Goal: Transaction & Acquisition: Purchase product/service

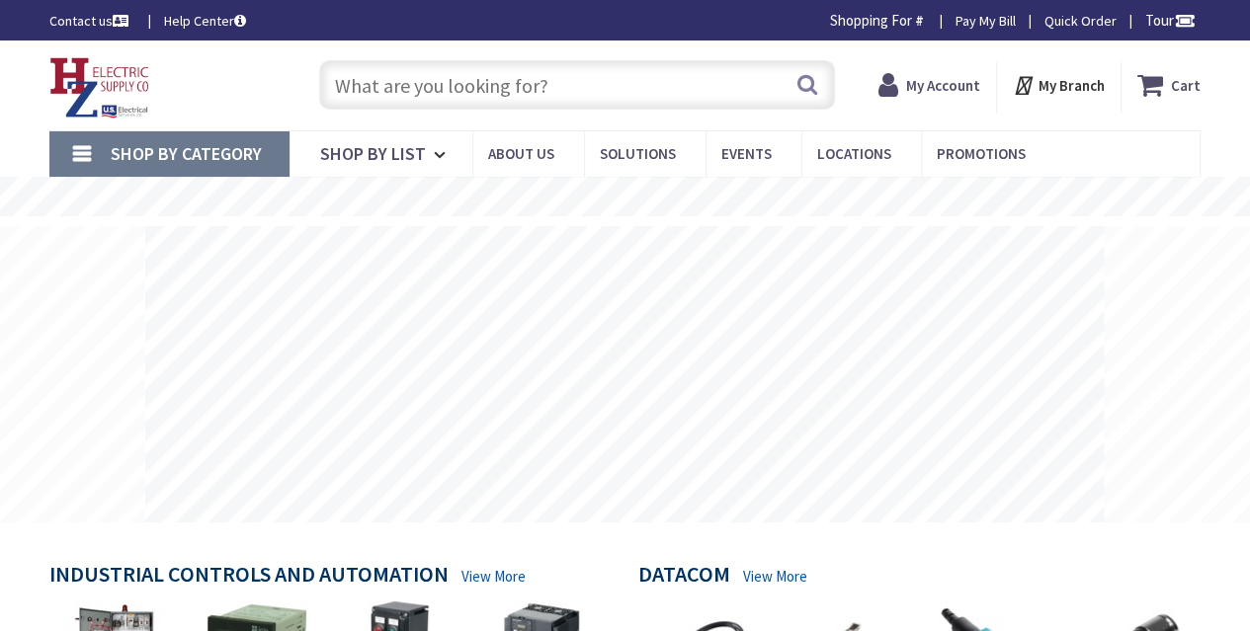
click at [494, 79] on input "text" at bounding box center [577, 84] width 516 height 49
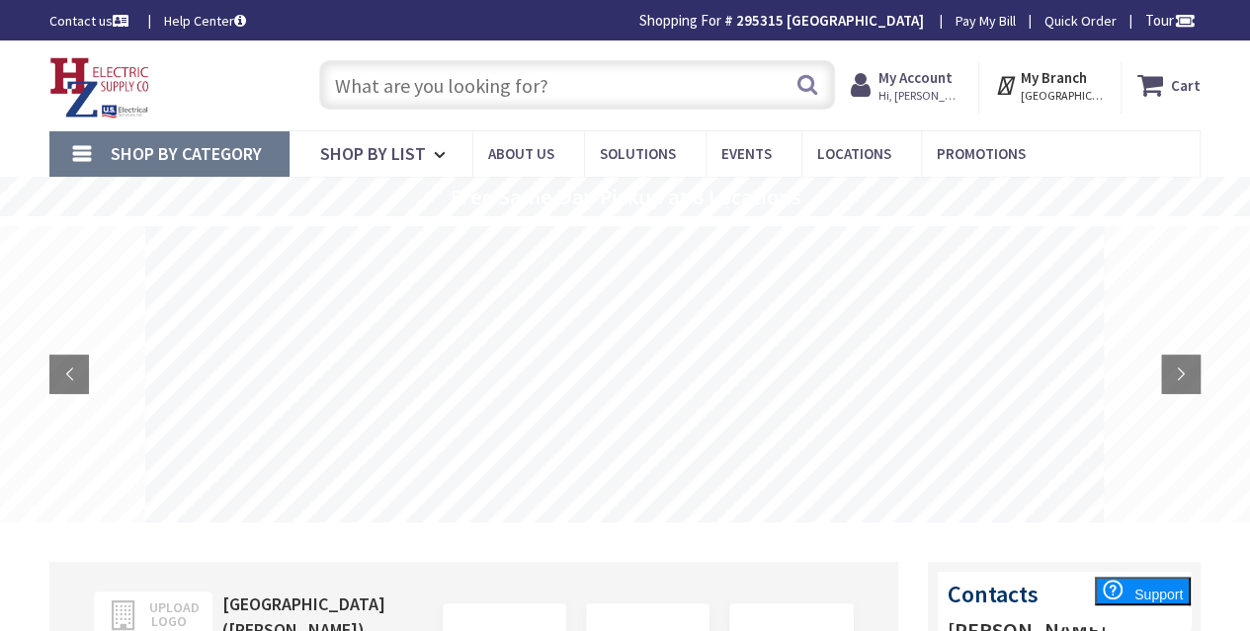
click at [461, 101] on input "text" at bounding box center [577, 84] width 516 height 49
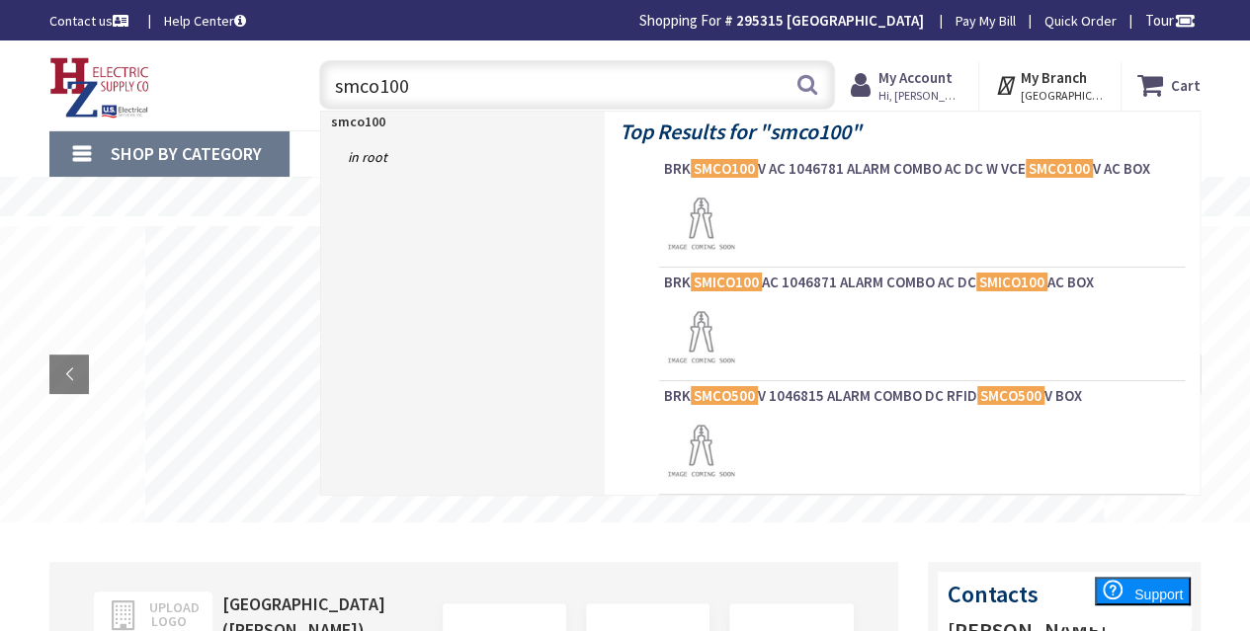
type input "smco100v"
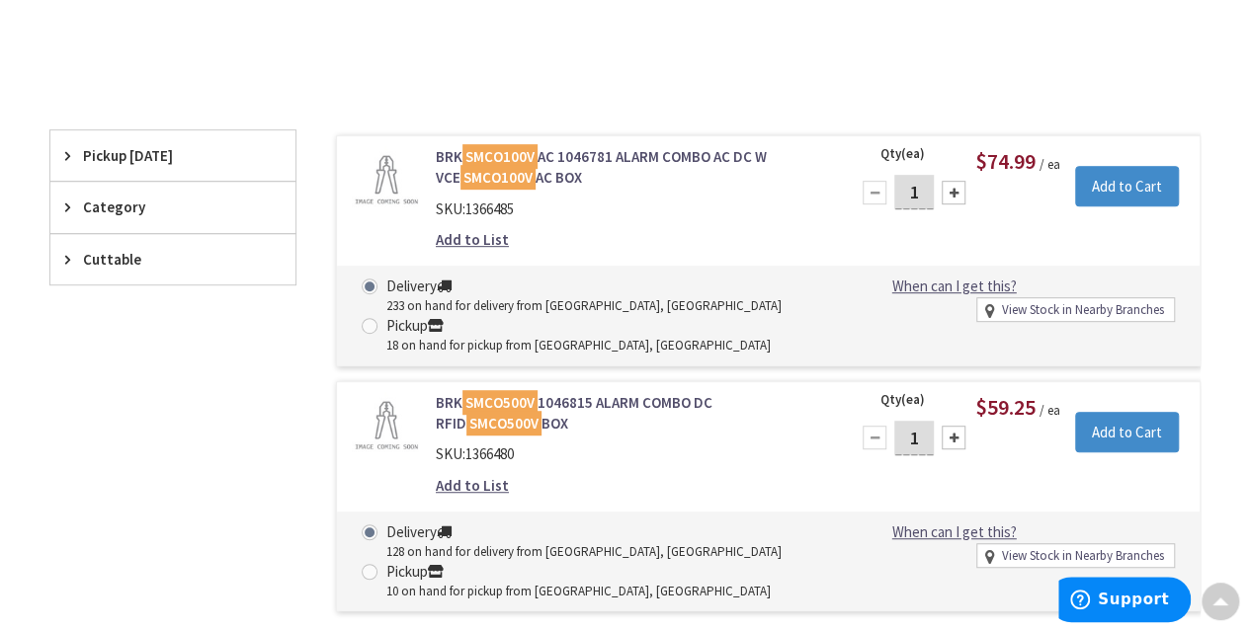
scroll to position [395, 0]
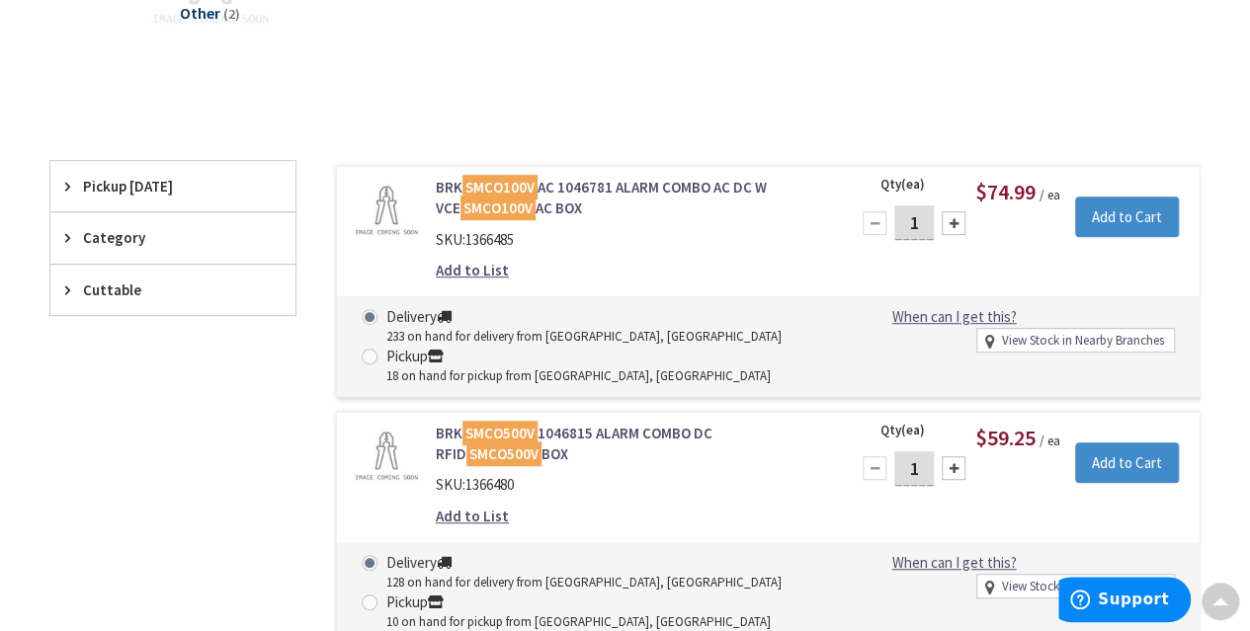
click at [915, 220] on input "1" at bounding box center [914, 223] width 40 height 35
type input "12"
click at [1134, 203] on input "Add to Cart" at bounding box center [1127, 218] width 104 height 42
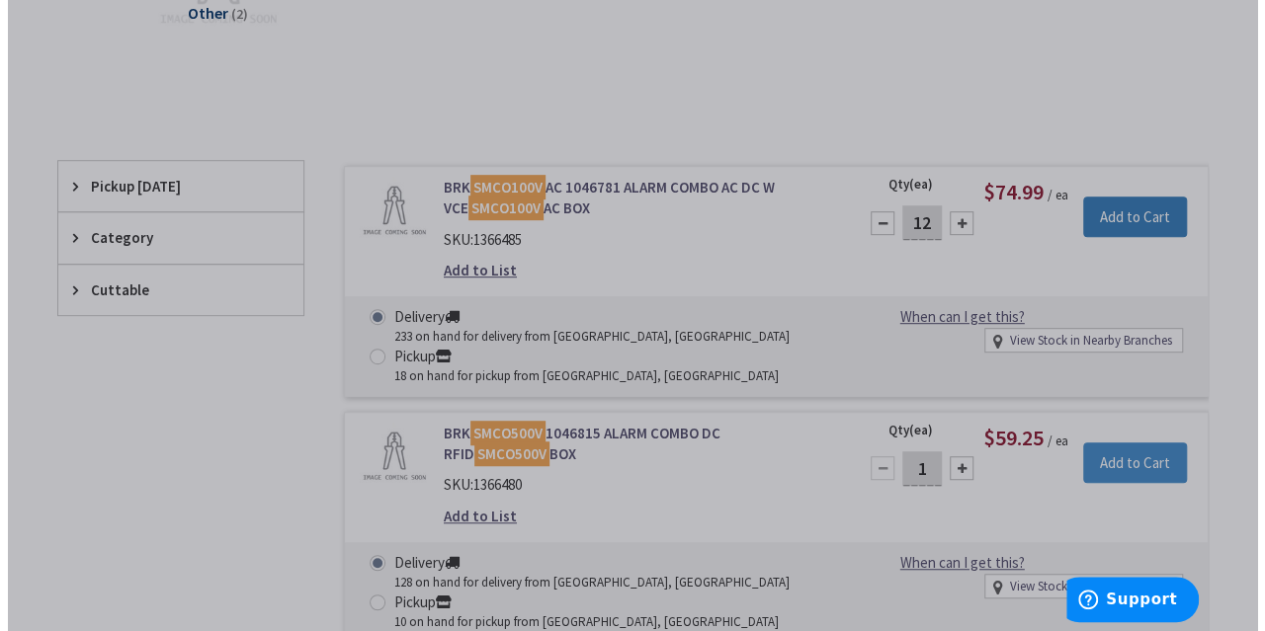
scroll to position [393, 0]
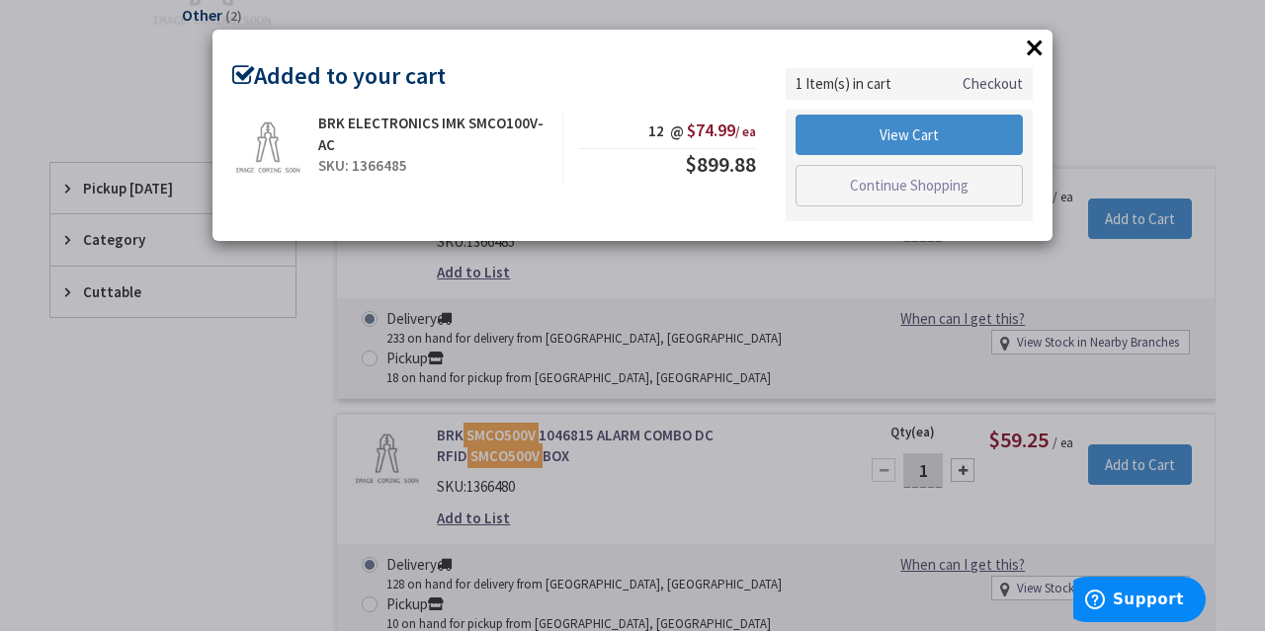
click at [1032, 44] on button "×" at bounding box center [1035, 48] width 30 height 30
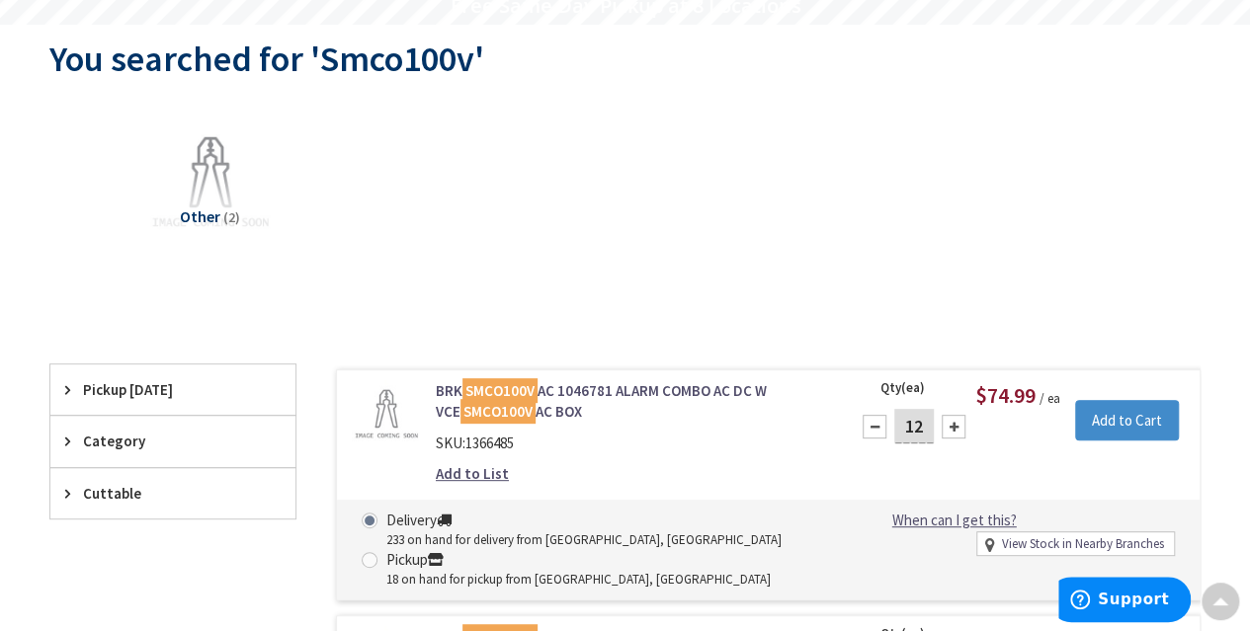
scroll to position [0, 0]
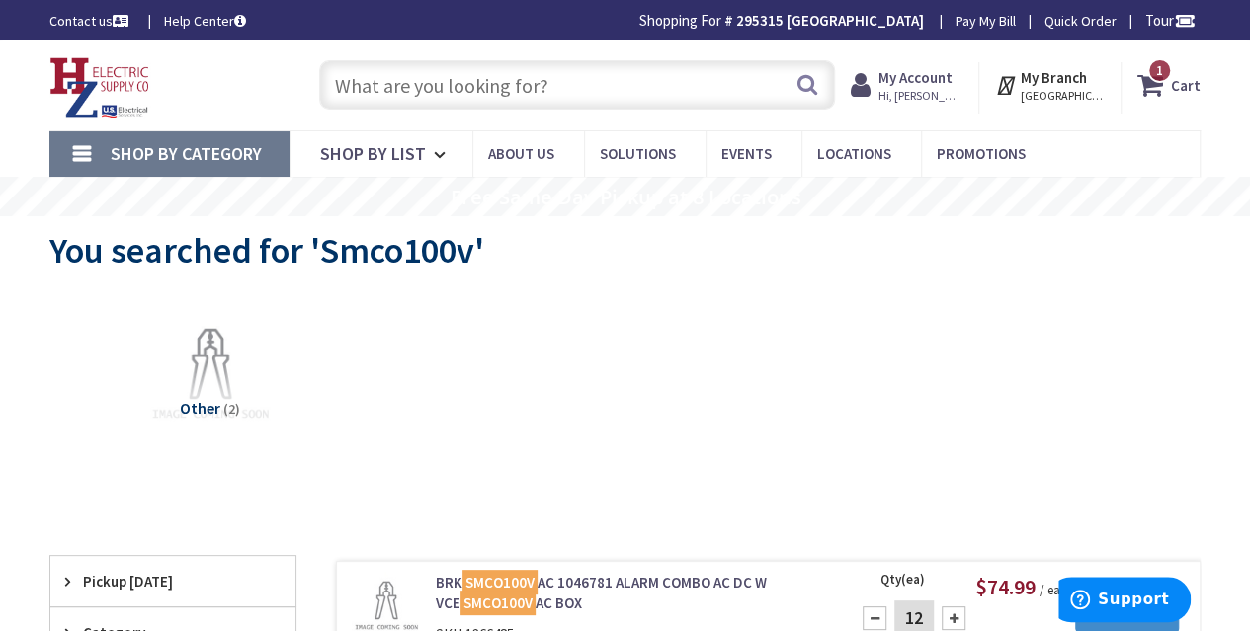
click at [441, 90] on input "text" at bounding box center [577, 84] width 516 height 49
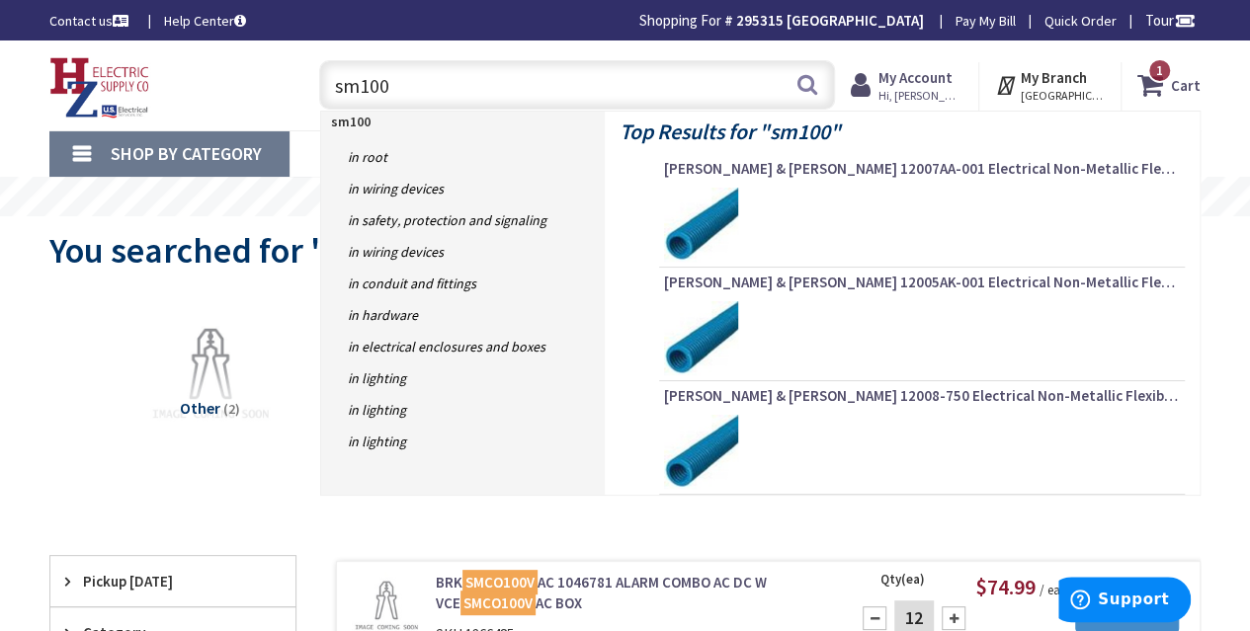
type input "sm100v"
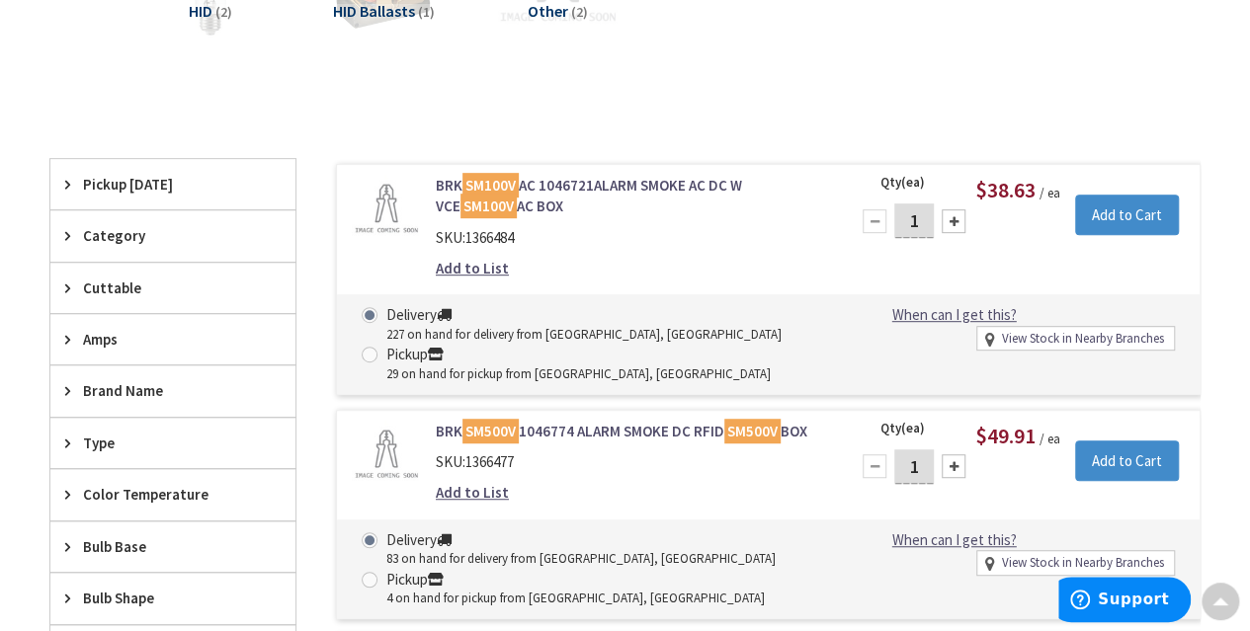
click at [919, 215] on input "1" at bounding box center [914, 221] width 40 height 35
type input "12"
click at [1150, 222] on input "Add to Cart" at bounding box center [1127, 216] width 104 height 42
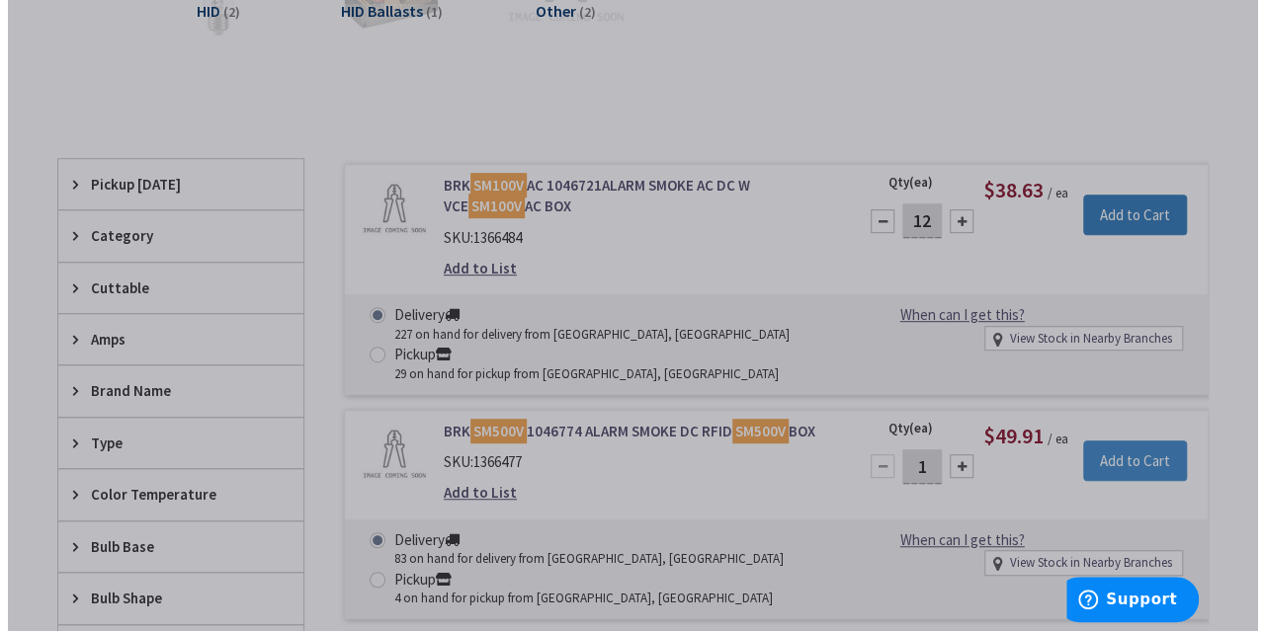
scroll to position [395, 0]
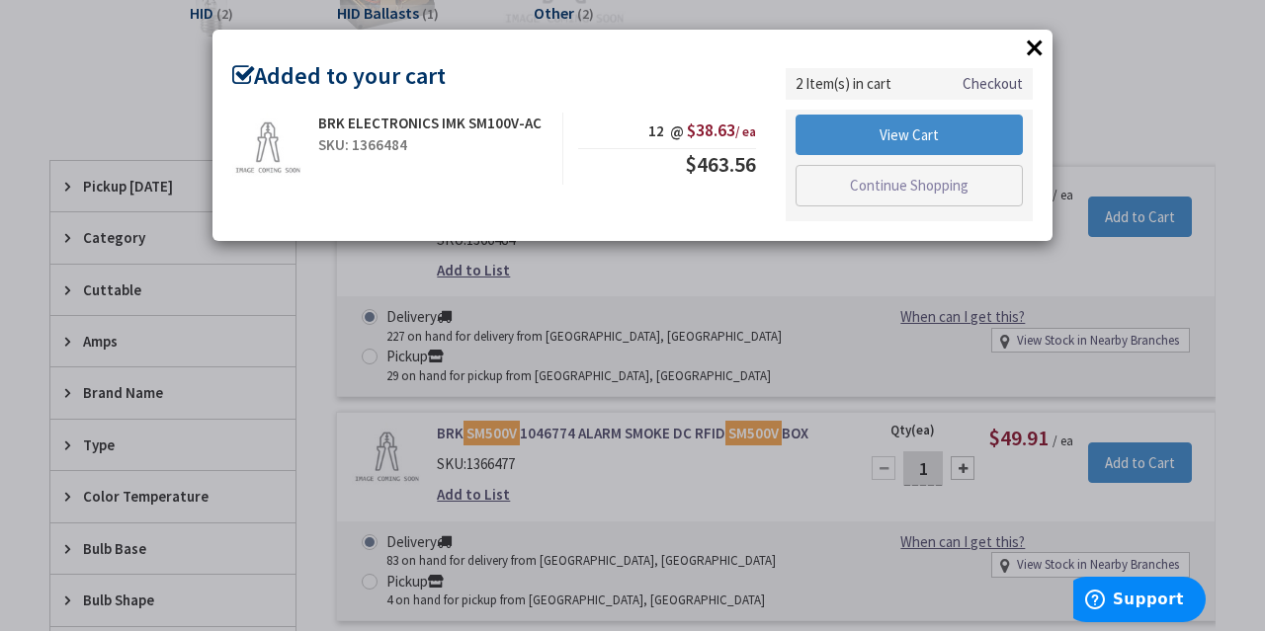
click at [1039, 52] on button "×" at bounding box center [1035, 48] width 30 height 30
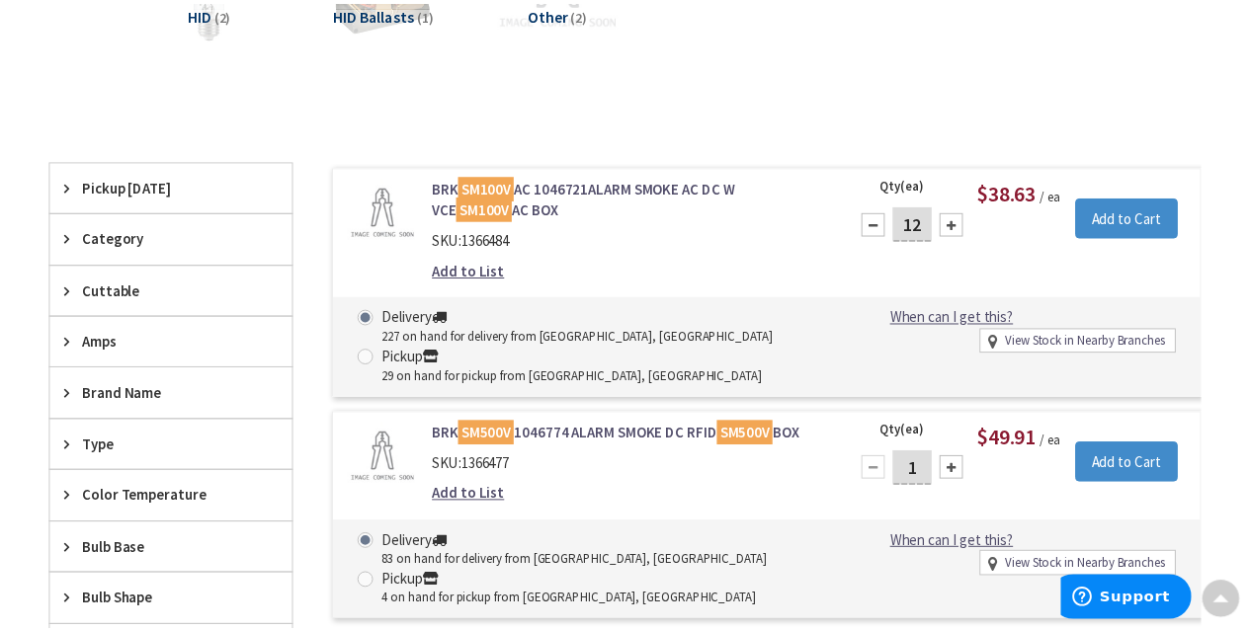
scroll to position [0, 0]
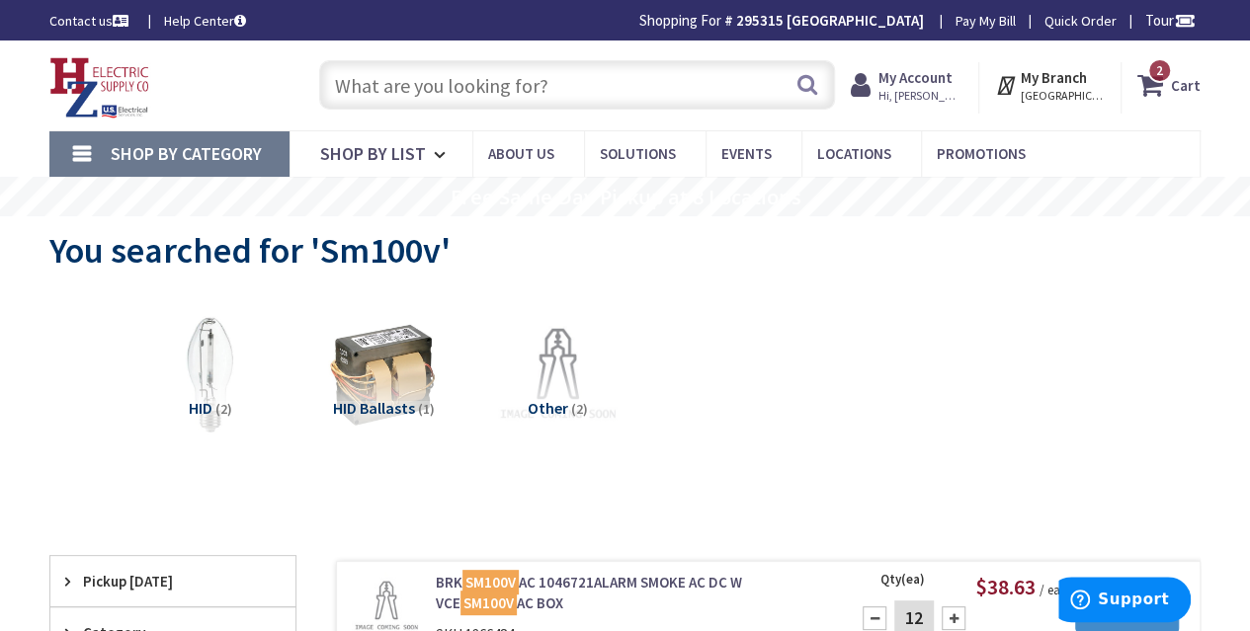
click at [429, 84] on input "text" at bounding box center [577, 84] width 516 height 49
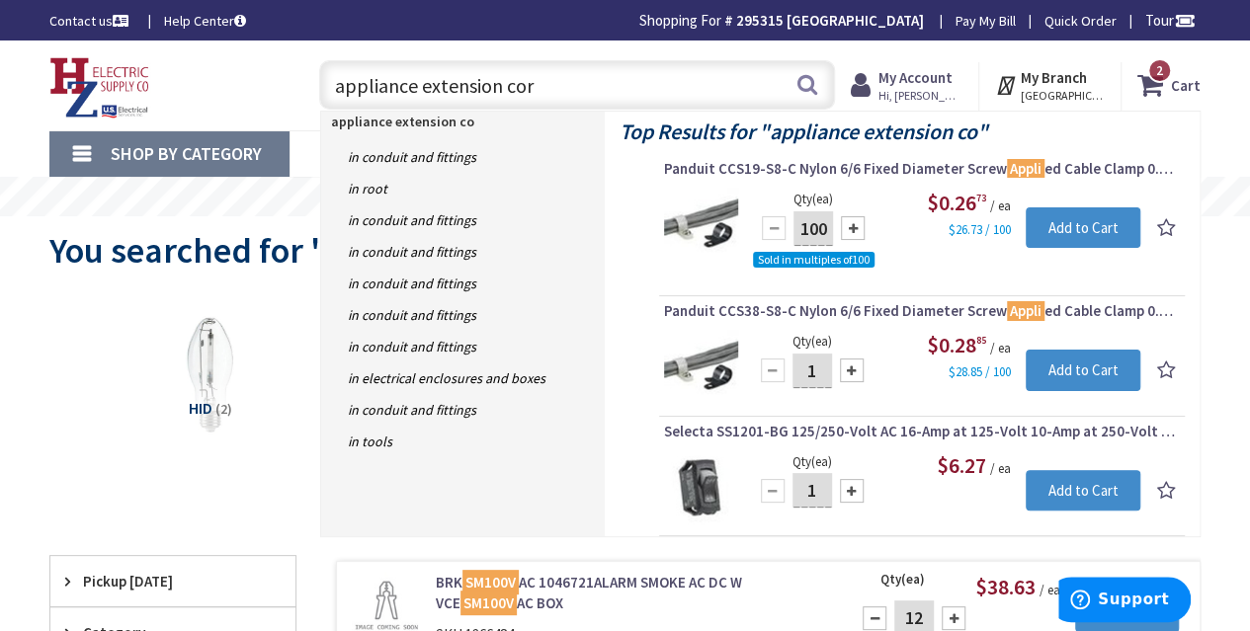
type input "appliance extension cord"
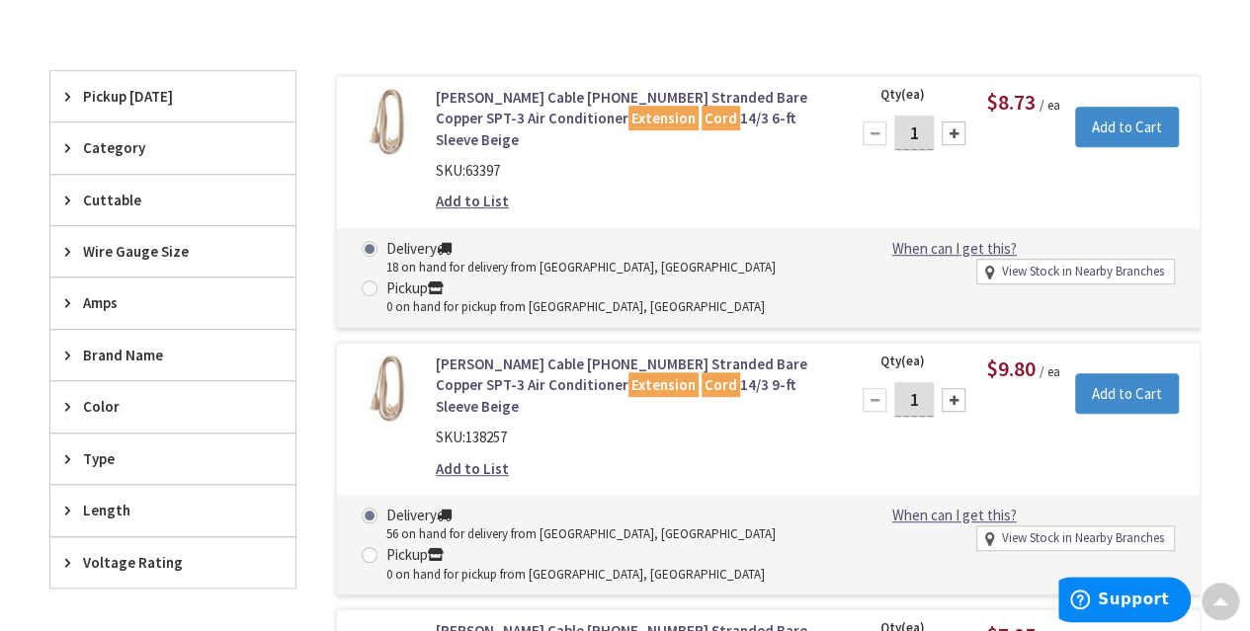
click at [953, 131] on div at bounding box center [954, 134] width 24 height 24
type input "4"
click at [1167, 127] on input "Add to Cart" at bounding box center [1127, 128] width 104 height 42
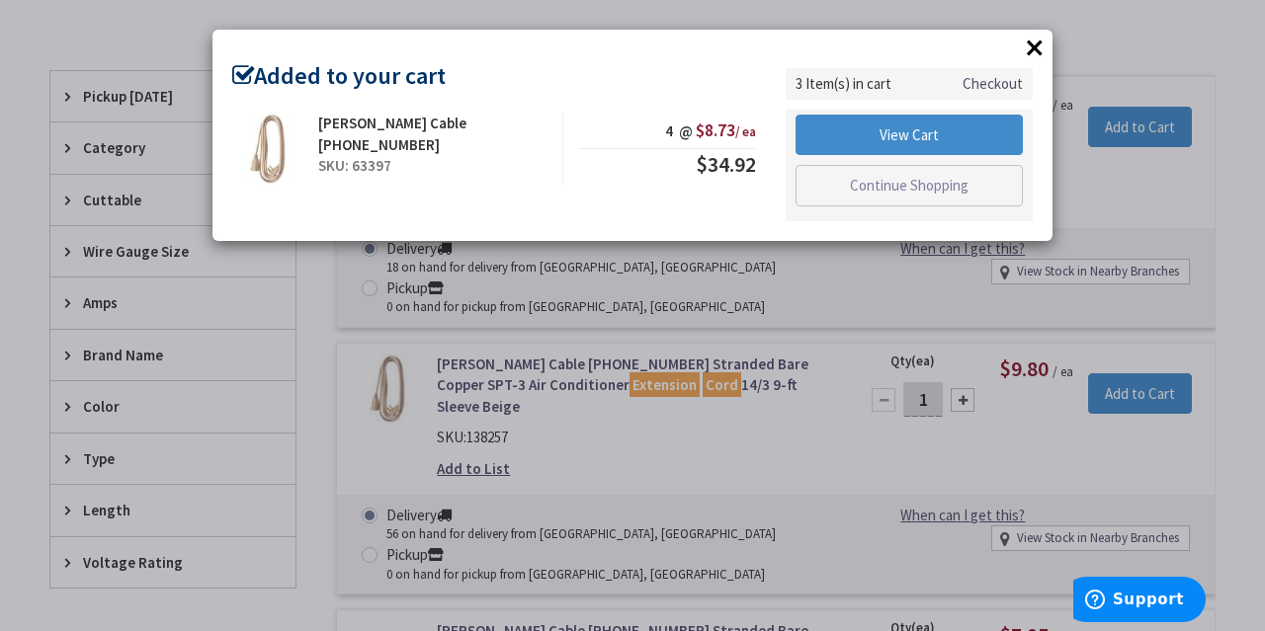
click at [1037, 46] on button "×" at bounding box center [1035, 48] width 30 height 30
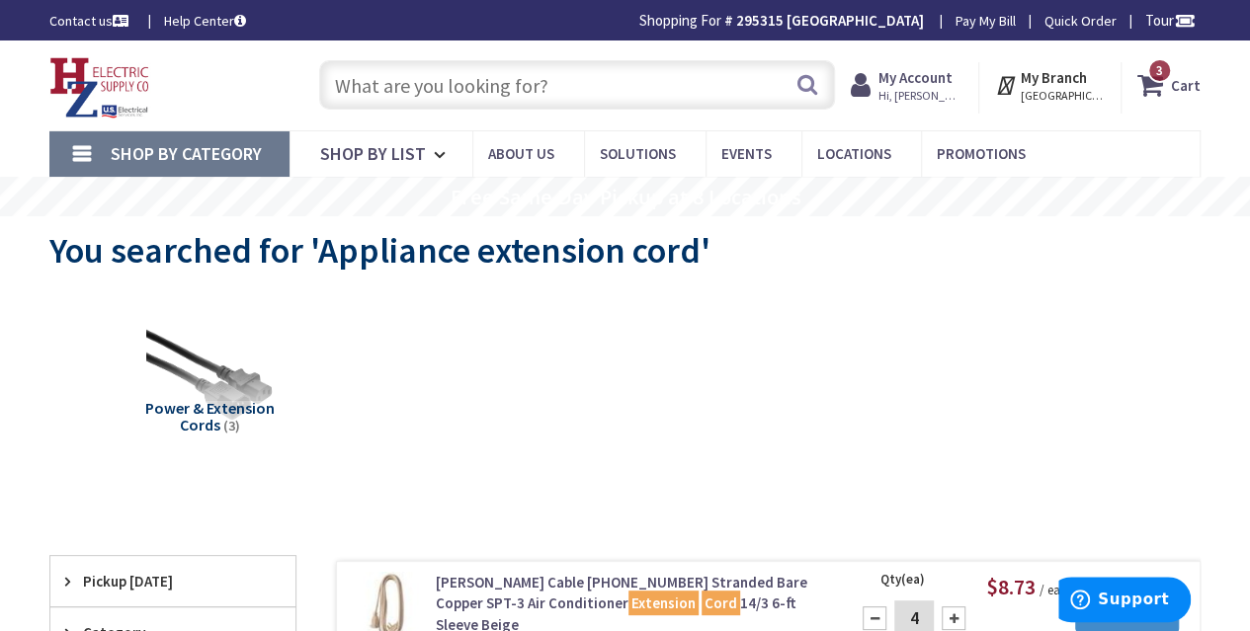
click at [570, 62] on input "text" at bounding box center [577, 84] width 516 height 49
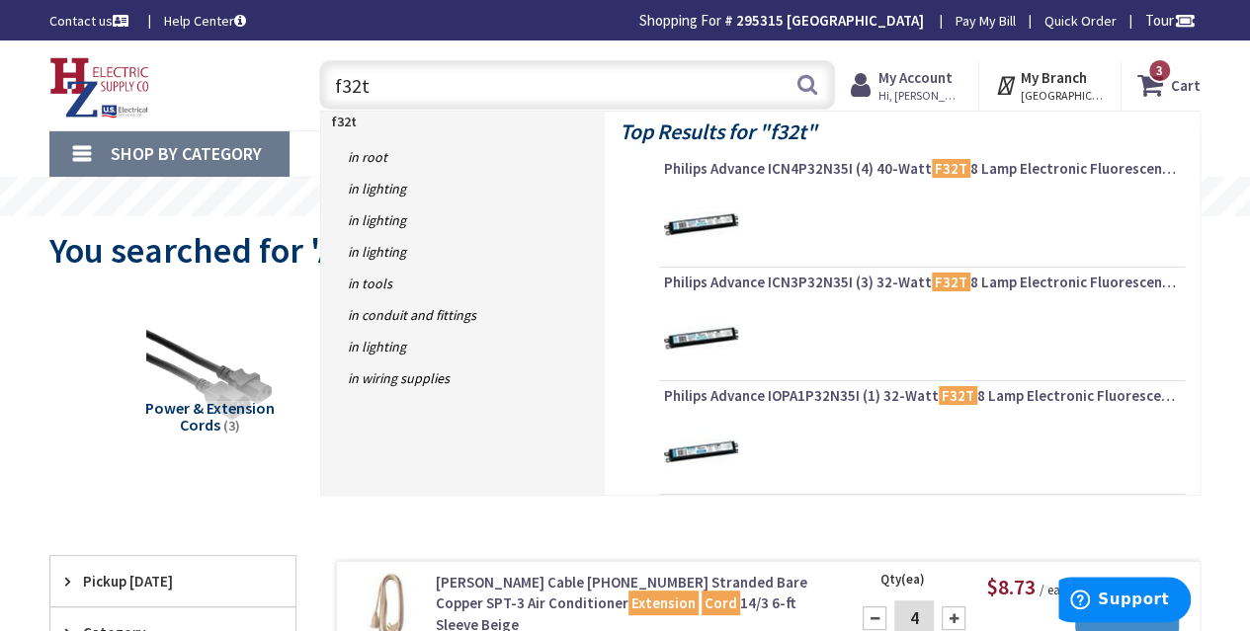
type input "f32t8"
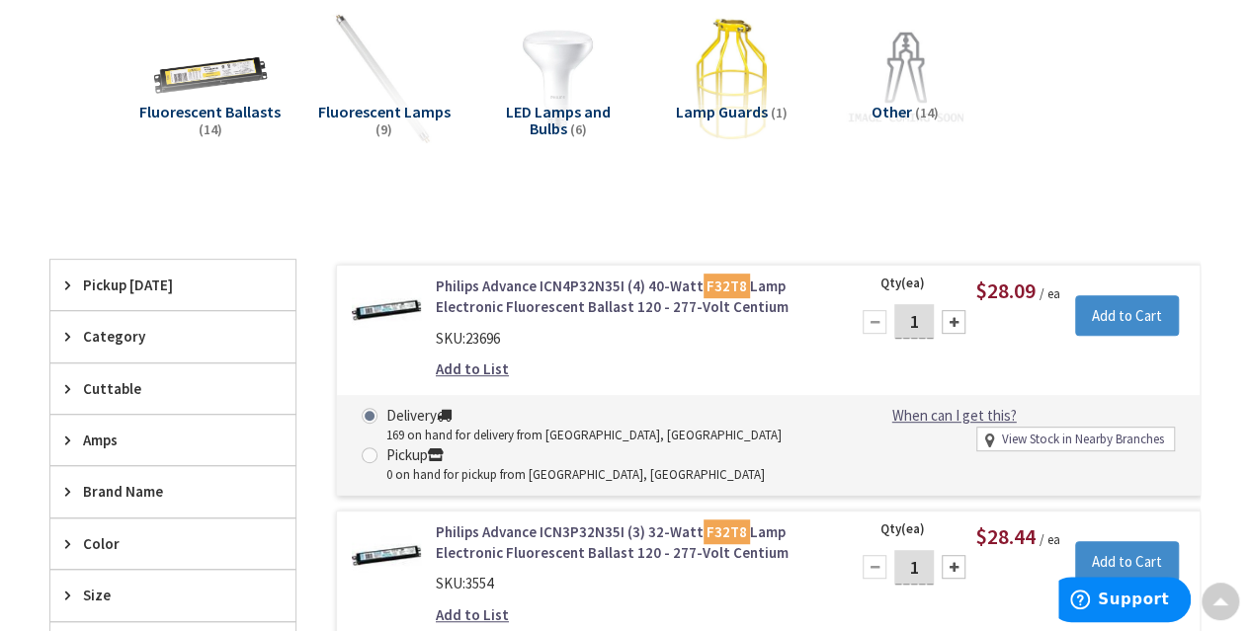
click at [376, 83] on img at bounding box center [384, 79] width 140 height 140
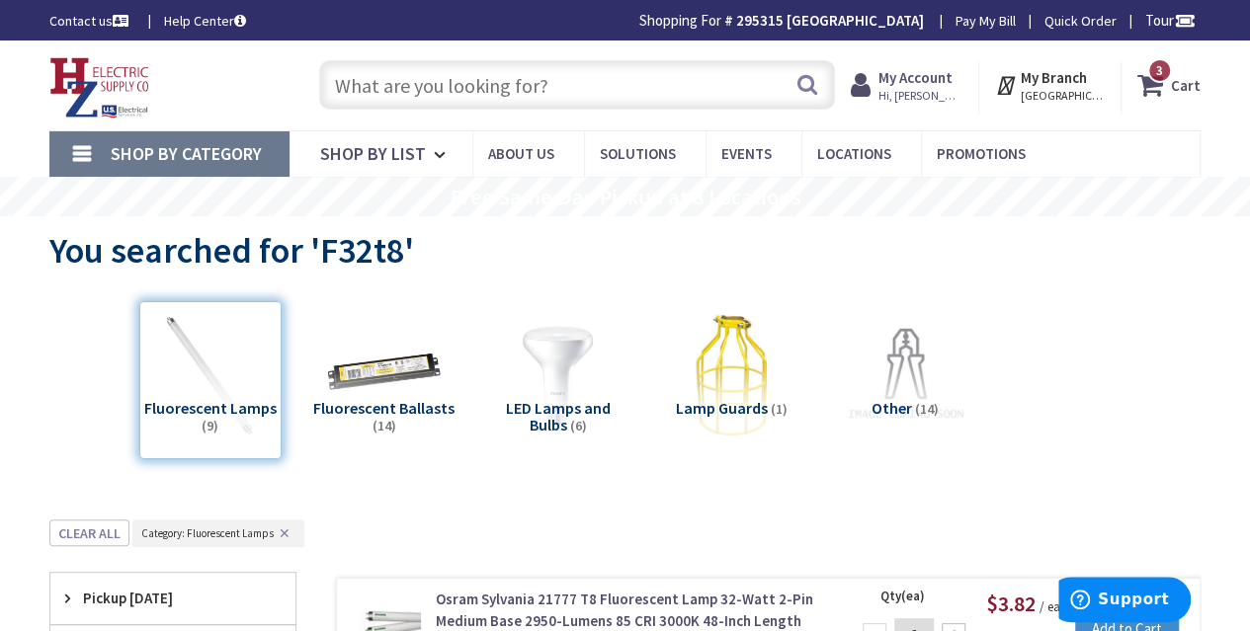
click at [1187, 100] on strong "Cart" at bounding box center [1186, 85] width 30 height 36
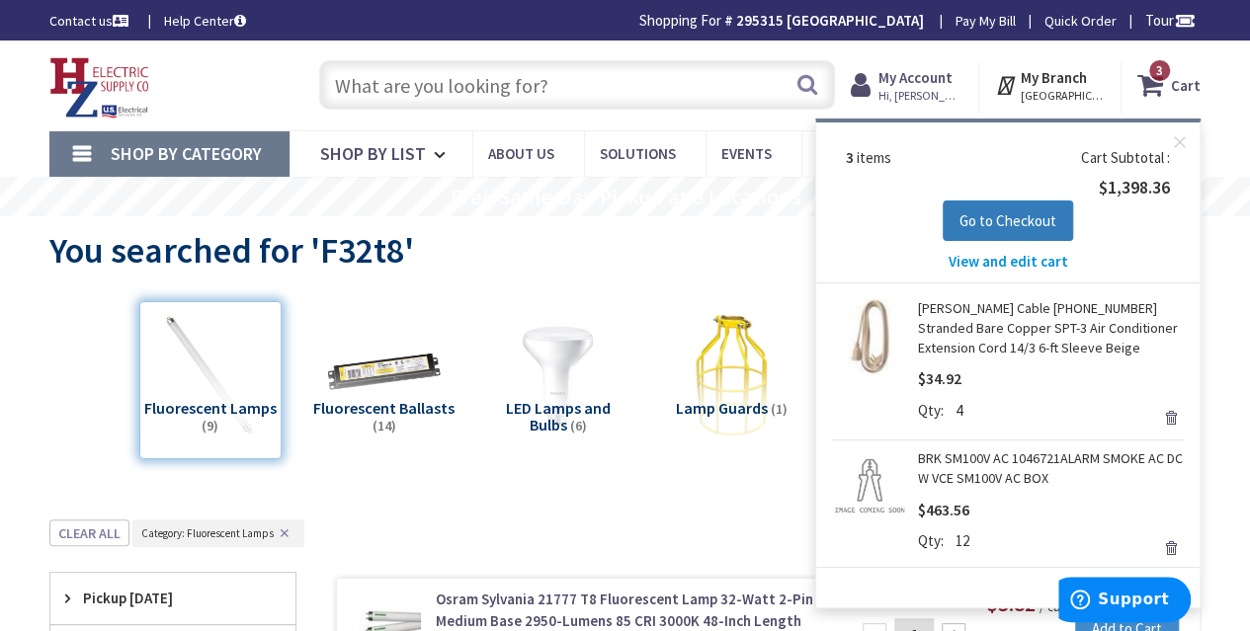
click at [979, 224] on span "Go to Checkout" at bounding box center [1007, 220] width 97 height 19
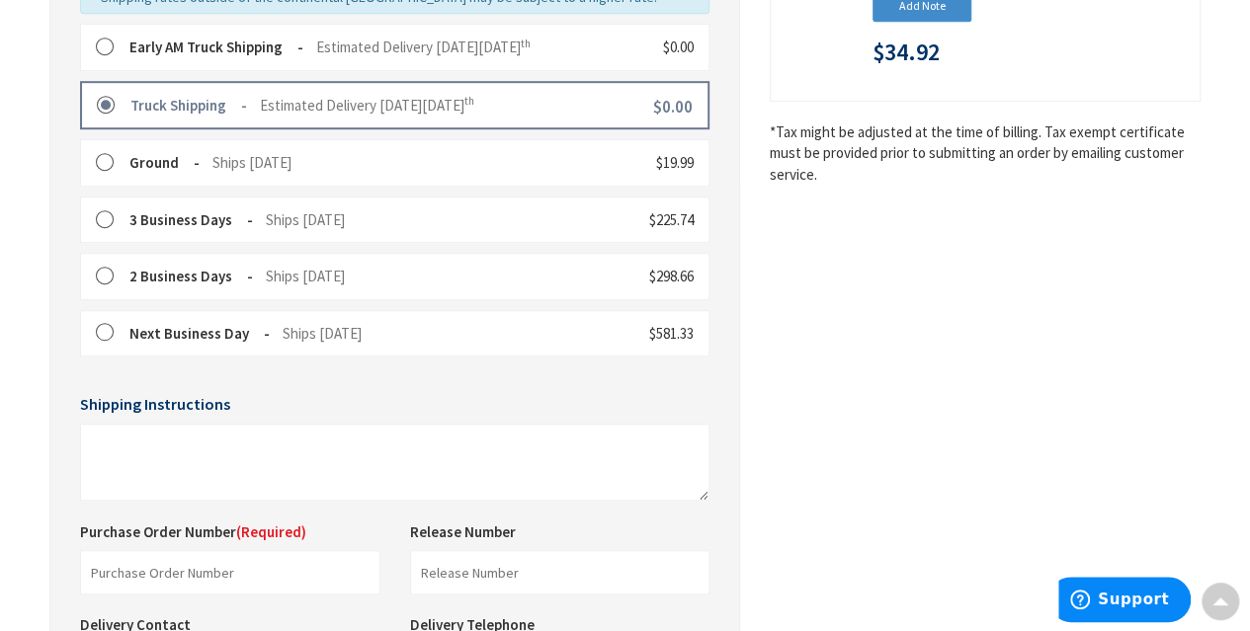
scroll to position [842, 0]
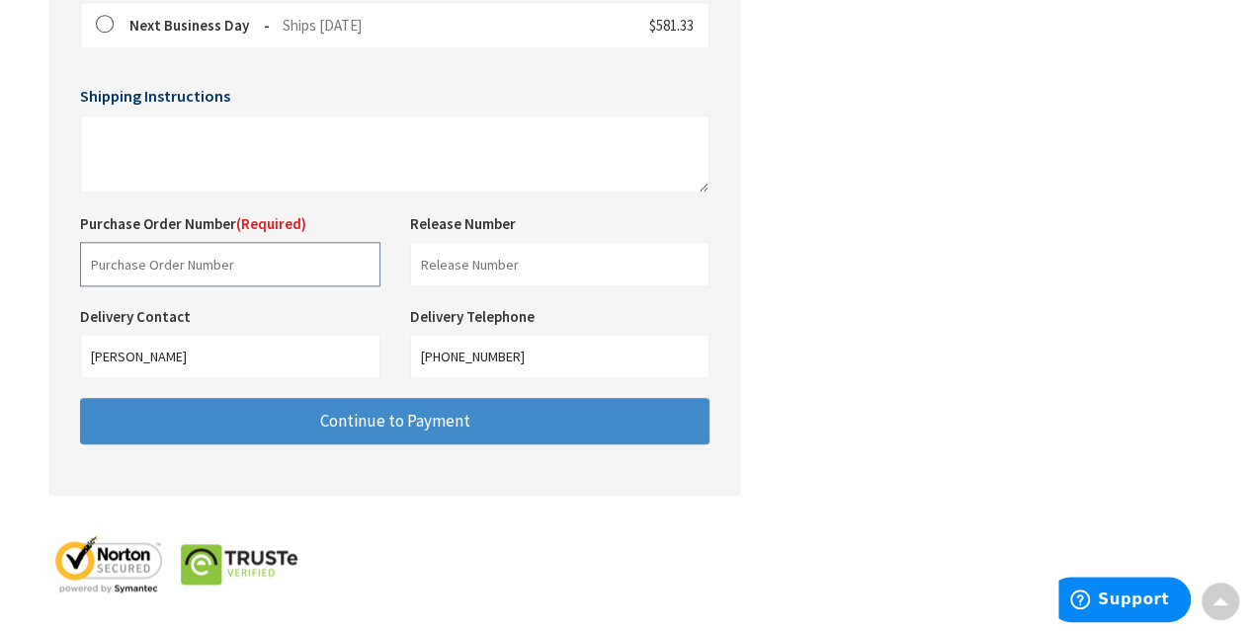
click at [273, 264] on input "text" at bounding box center [230, 264] width 300 height 44
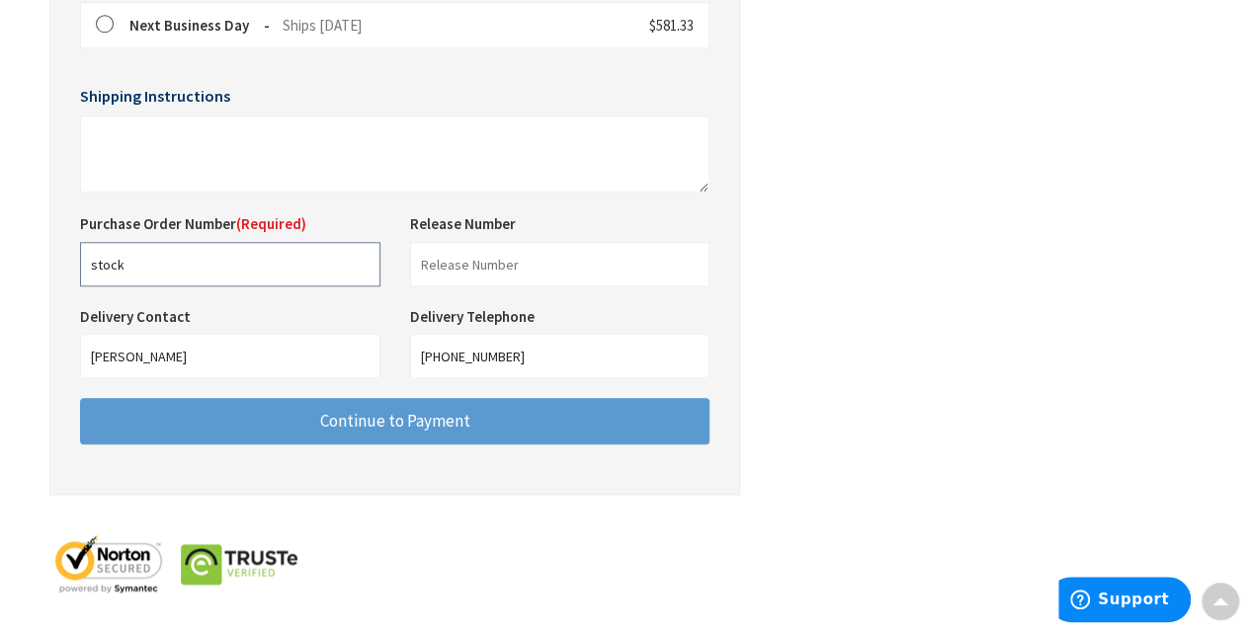
type input "stock"
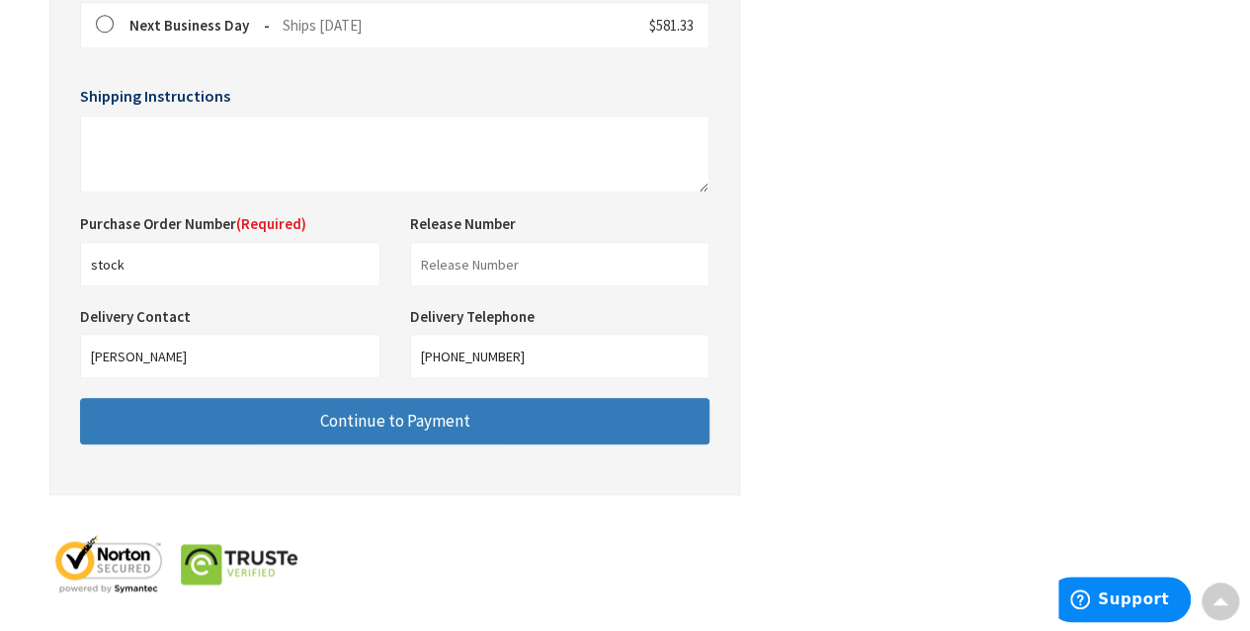
click at [406, 420] on span "Continue to Payment" at bounding box center [395, 421] width 150 height 22
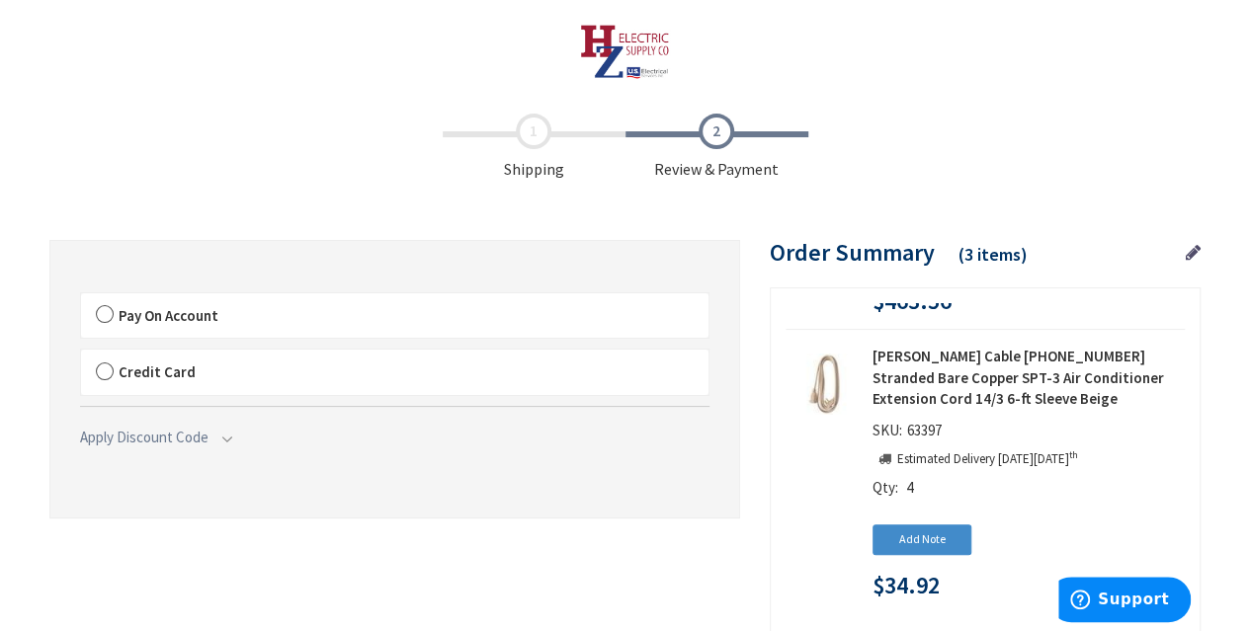
click at [121, 307] on span "Pay On Account" at bounding box center [169, 315] width 100 height 19
click at [81, 297] on input "Pay On Account" at bounding box center [81, 297] width 0 height 0
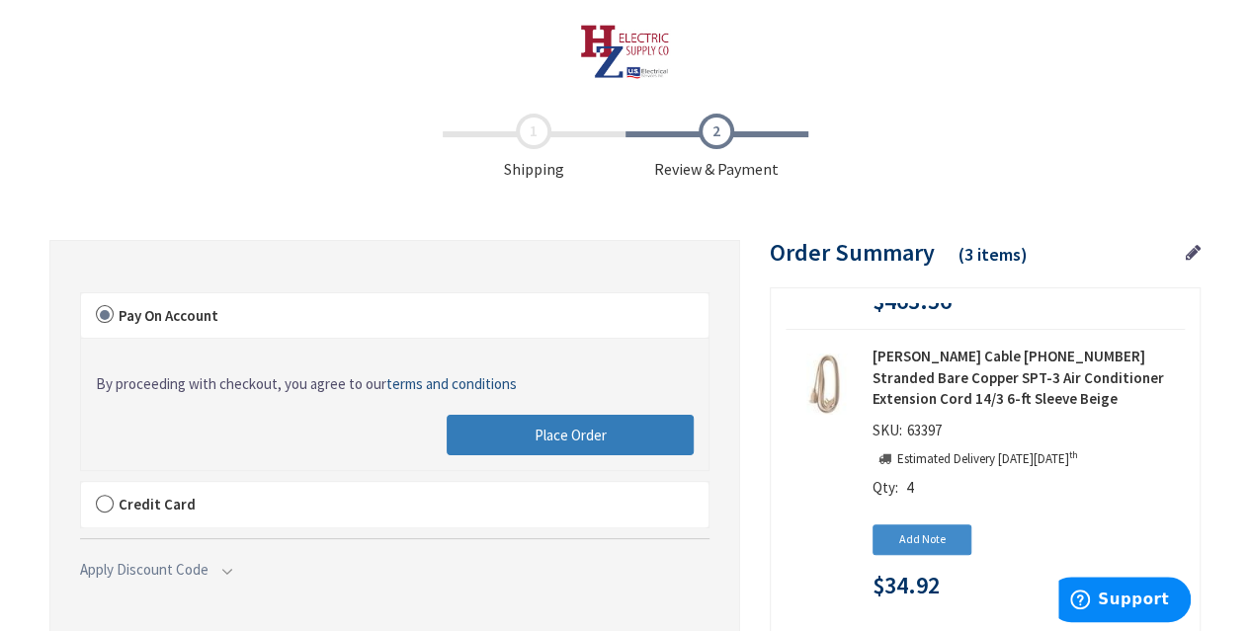
click at [577, 432] on span "Place Order" at bounding box center [571, 435] width 72 height 19
